Goal: Check status: Check status

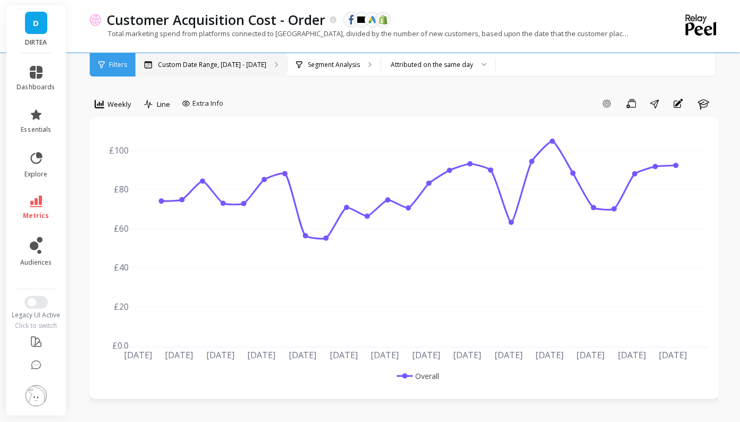
click at [174, 62] on p "Custom Date Range, [DATE] - [DATE]" at bounding box center [212, 65] width 109 height 9
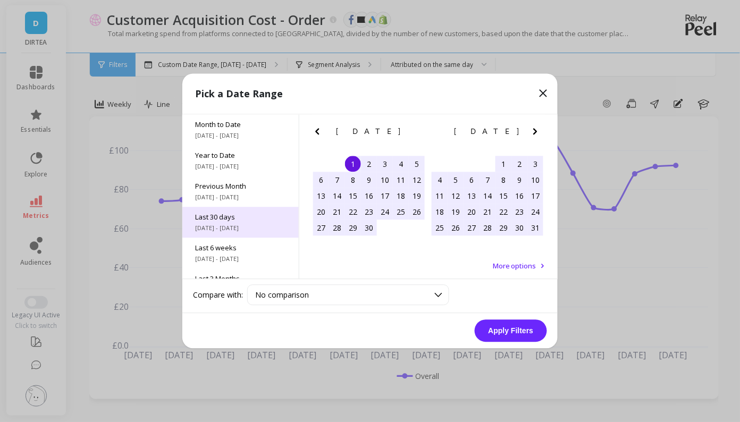
click at [251, 229] on span "[DATE] - [DATE]" at bounding box center [240, 228] width 91 height 9
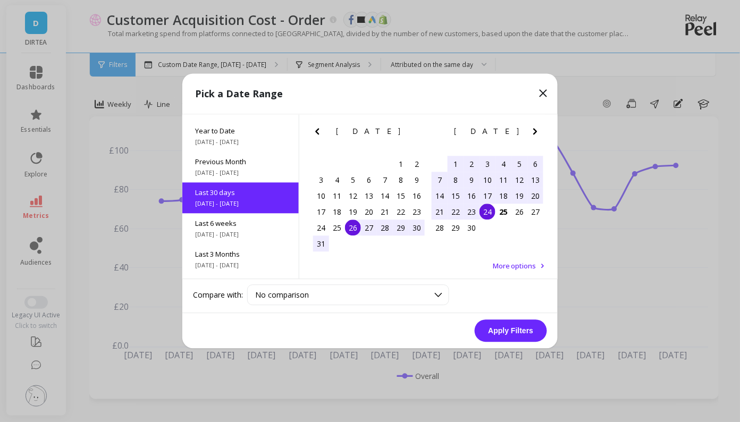
scroll to position [26, 0]
click at [355, 229] on div "26" at bounding box center [353, 228] width 16 height 16
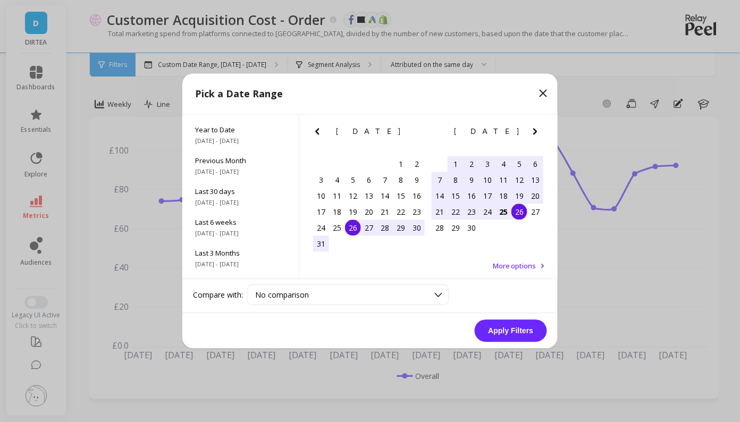
click at [512, 209] on div "26" at bounding box center [520, 212] width 16 height 16
click at [506, 210] on div "25" at bounding box center [504, 212] width 16 height 16
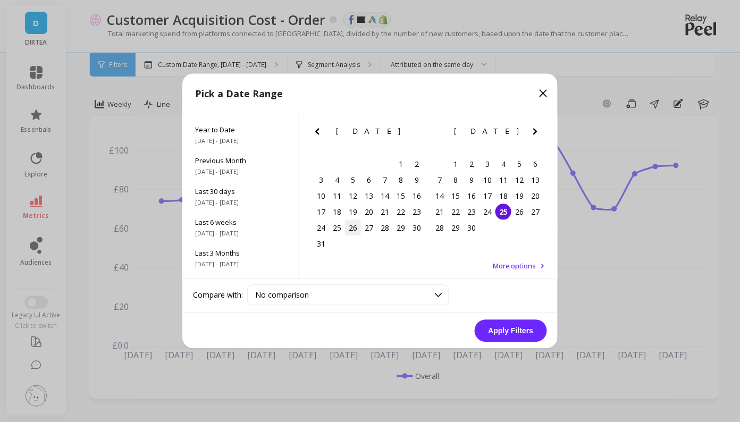
click at [346, 228] on div "26" at bounding box center [353, 228] width 16 height 16
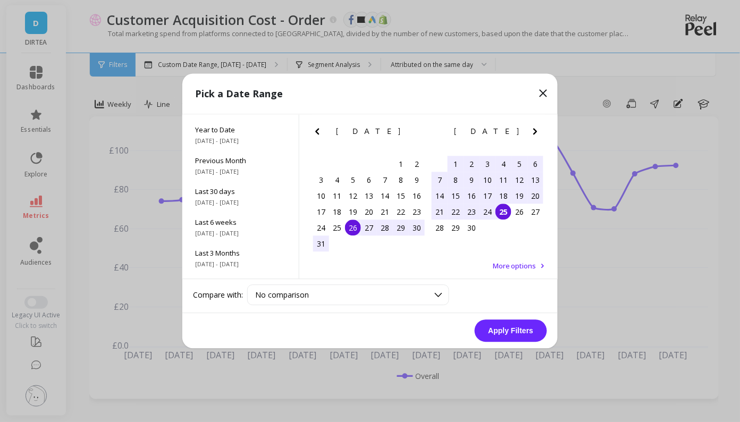
click at [500, 208] on div "25" at bounding box center [504, 212] width 16 height 16
click at [524, 343] on div "Apply Filters" at bounding box center [370, 331] width 376 height 35
click at [521, 338] on button "Apply Filters" at bounding box center [511, 331] width 72 height 22
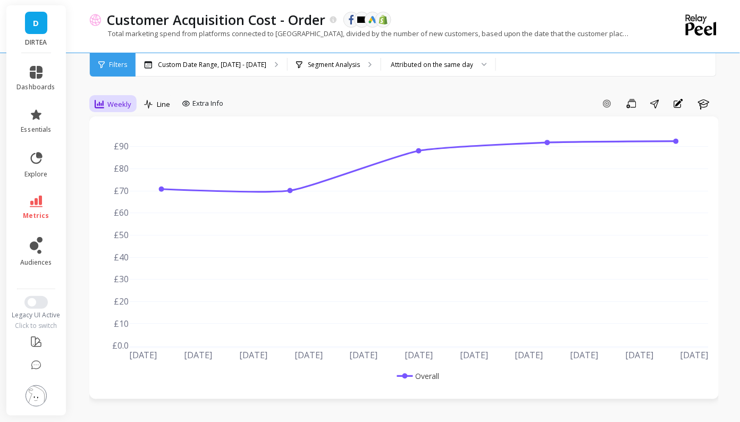
click at [119, 105] on span "Weekly" at bounding box center [119, 104] width 24 height 10
click at [113, 143] on div "Daily" at bounding box center [128, 148] width 73 height 19
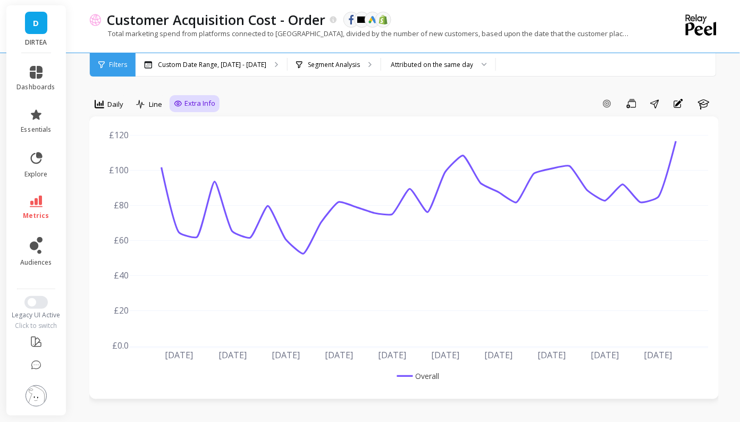
click at [194, 100] on span "Extra Info" at bounding box center [200, 103] width 31 height 11
click at [192, 157] on div "Show values on the chart Values" at bounding box center [206, 166] width 64 height 20
checkbox input "true"
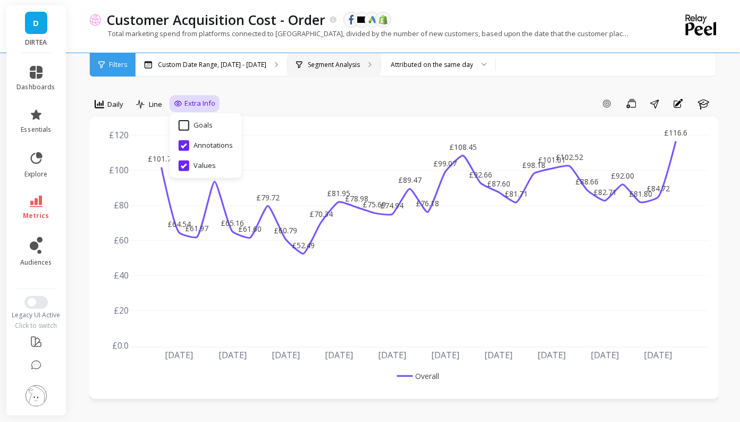
click at [347, 69] on div "Segment Analysis" at bounding box center [334, 64] width 93 height 23
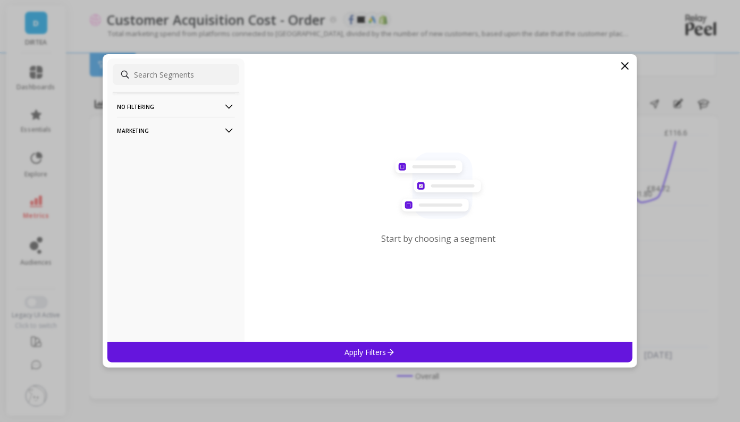
click at [187, 130] on p "Marketing" at bounding box center [176, 130] width 118 height 27
click at [152, 187] on div "Countries" at bounding box center [176, 188] width 127 height 17
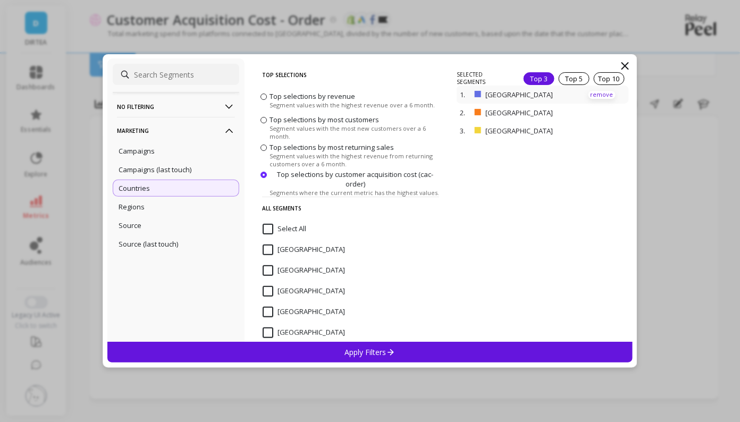
click at [602, 94] on p "remove" at bounding box center [602, 95] width 27 height 8
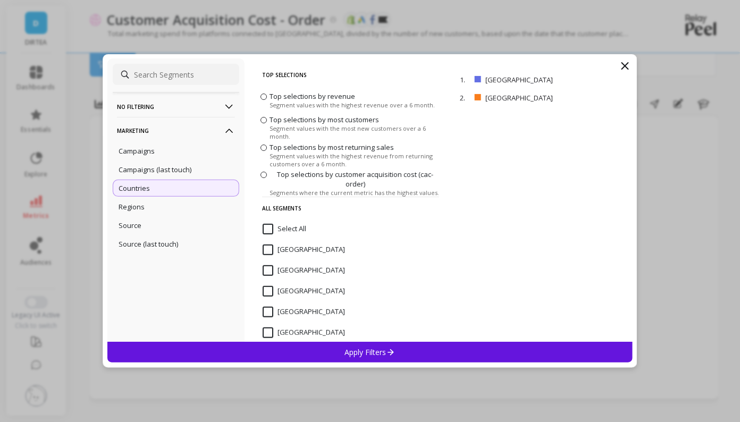
click at [421, 362] on div "Apply Filters" at bounding box center [369, 352] width 525 height 21
